Goal: Find specific page/section: Find specific page/section

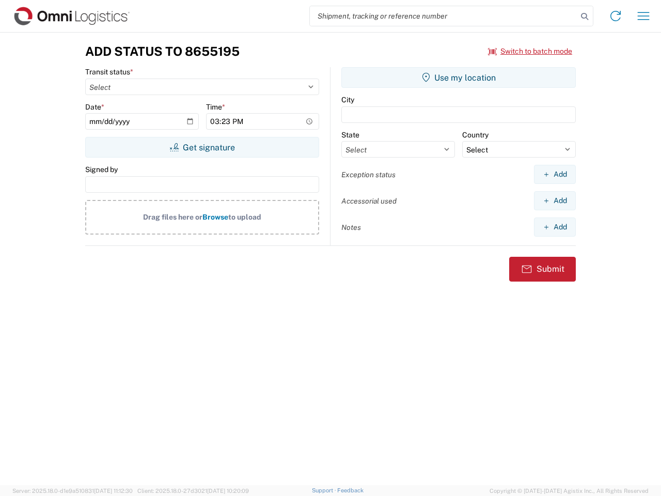
click at [444, 16] on input "search" at bounding box center [444, 16] width 268 height 20
click at [585, 17] on icon at bounding box center [584, 16] width 14 height 14
click at [616, 16] on icon at bounding box center [615, 16] width 17 height 17
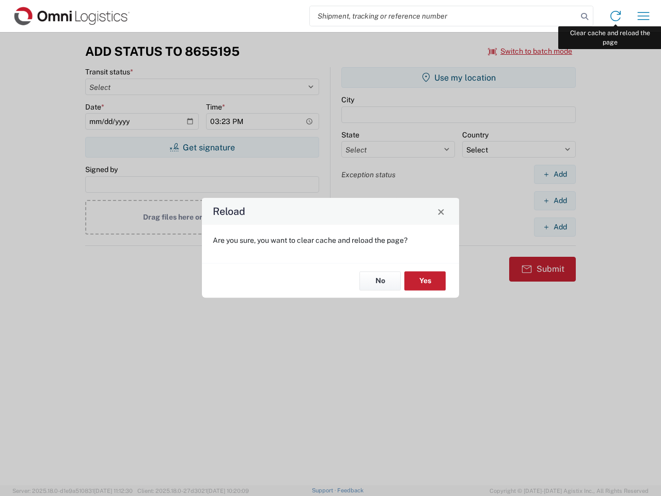
click at [644, 16] on div "Reload Are you sure, you want to clear cache and reload the page? No Yes" at bounding box center [330, 248] width 661 height 496
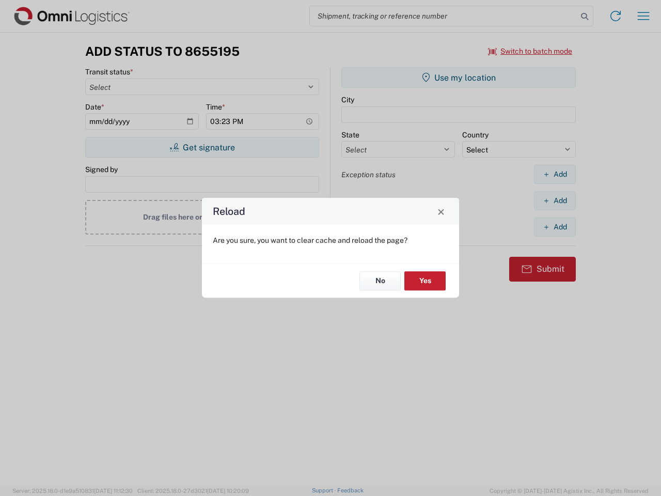
click at [530, 51] on div "Reload Are you sure, you want to clear cache and reload the page? No Yes" at bounding box center [330, 248] width 661 height 496
click at [202, 147] on div "Reload Are you sure, you want to clear cache and reload the page? No Yes" at bounding box center [330, 248] width 661 height 496
click at [459, 77] on div "Reload Are you sure, you want to clear cache and reload the page? No Yes" at bounding box center [330, 248] width 661 height 496
click at [555, 174] on div "Reload Are you sure, you want to clear cache and reload the page? No Yes" at bounding box center [330, 248] width 661 height 496
click at [555, 200] on div "Reload Are you sure, you want to clear cache and reload the page? No Yes" at bounding box center [330, 248] width 661 height 496
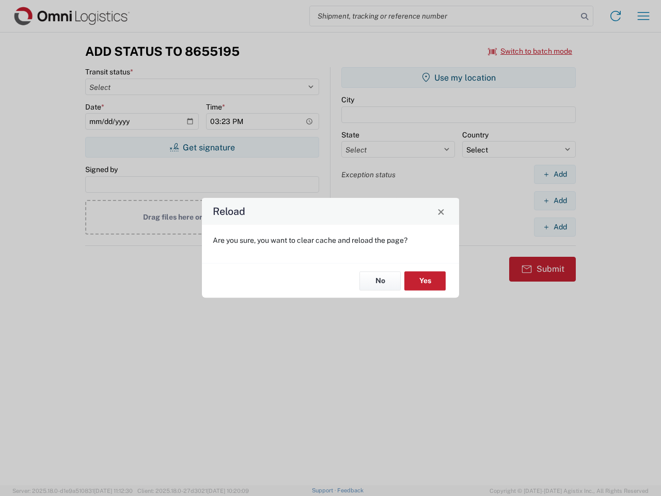
click at [555, 227] on div "Reload Are you sure, you want to clear cache and reload the page? No Yes" at bounding box center [330, 248] width 661 height 496
